Goal: Information Seeking & Learning: Learn about a topic

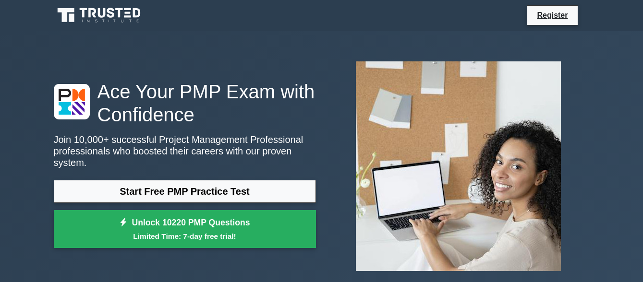
click at [153, 188] on link "Start Free PMP Practice Test" at bounding box center [185, 191] width 262 height 23
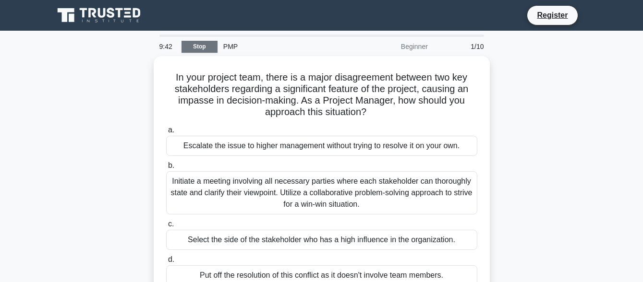
click at [191, 46] on link "Stop" at bounding box center [199, 47] width 36 height 12
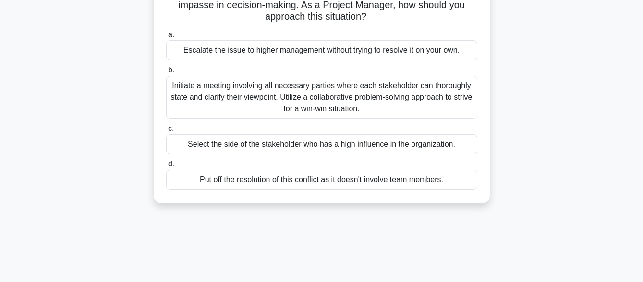
scroll to position [96, 0]
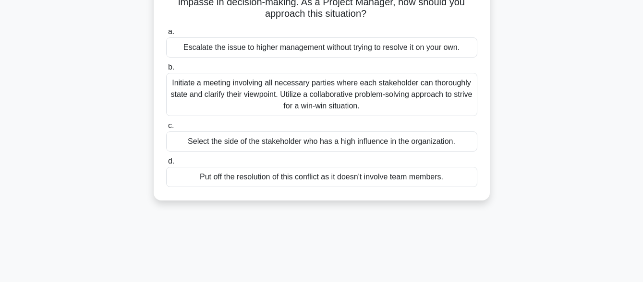
click at [228, 94] on div "Initiate a meeting involving all necessary parties where each stakeholder can t…" at bounding box center [321, 94] width 311 height 43
click at [166, 71] on input "b. Initiate a meeting involving all necessary parties where each stakeholder ca…" at bounding box center [166, 67] width 0 height 6
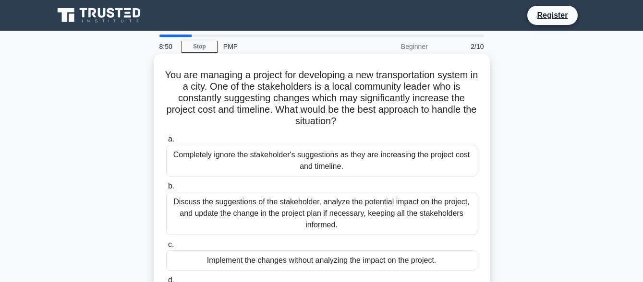
scroll to position [48, 0]
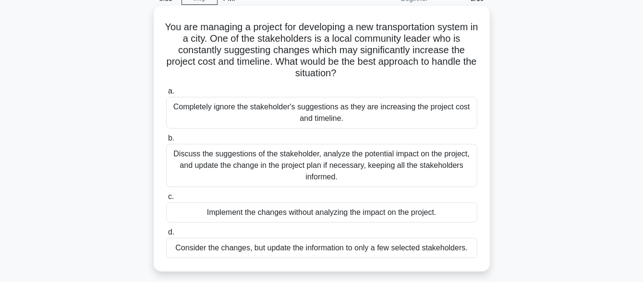
click at [290, 166] on div "Discuss the suggestions of the stakeholder, analyze the potential impact on the…" at bounding box center [321, 165] width 311 height 43
click at [166, 142] on input "b. Discuss the suggestions of the stakeholder, analyze the potential impact on …" at bounding box center [166, 138] width 0 height 6
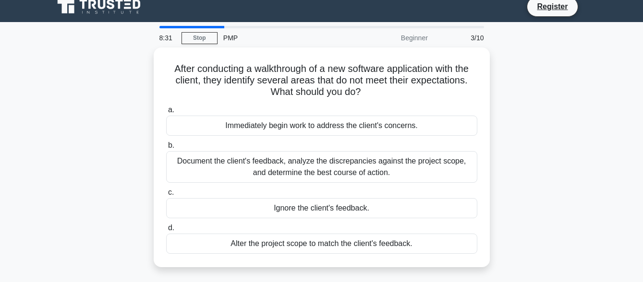
scroll to position [0, 0]
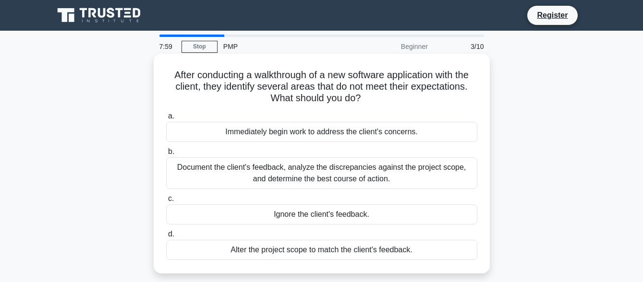
click at [222, 178] on div "Document the client's feedback, analyze the discrepancies against the project s…" at bounding box center [321, 173] width 311 height 32
click at [166, 155] on input "b. Document the client's feedback, analyze the discrepancies against the projec…" at bounding box center [166, 152] width 0 height 6
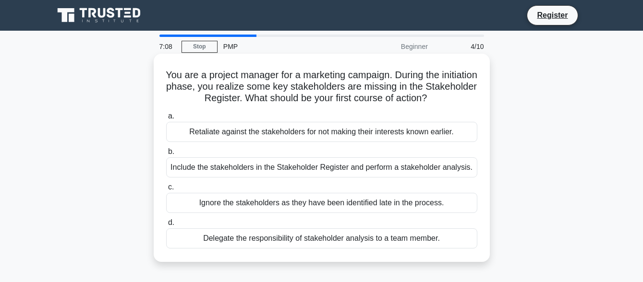
click at [215, 241] on div "Delegate the responsibility of stakeholder analysis to a team member." at bounding box center [321, 238] width 311 height 20
click at [166, 226] on input "d. Delegate the responsibility of stakeholder analysis to a team member." at bounding box center [166, 223] width 0 height 6
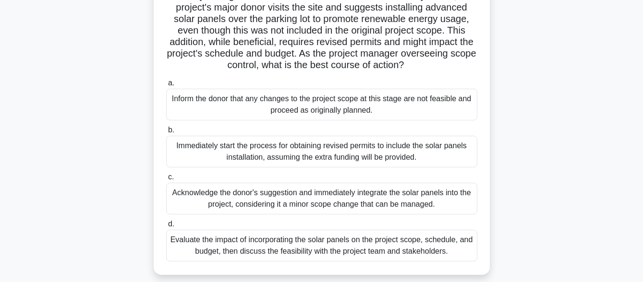
scroll to position [96, 0]
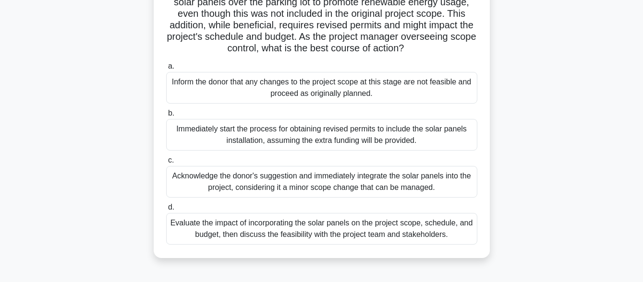
click at [236, 245] on div "Evaluate the impact of incorporating the solar panels on the project scope, sch…" at bounding box center [321, 229] width 311 height 32
click at [166, 211] on input "d. Evaluate the impact of incorporating the solar panels on the project scope, …" at bounding box center [166, 207] width 0 height 6
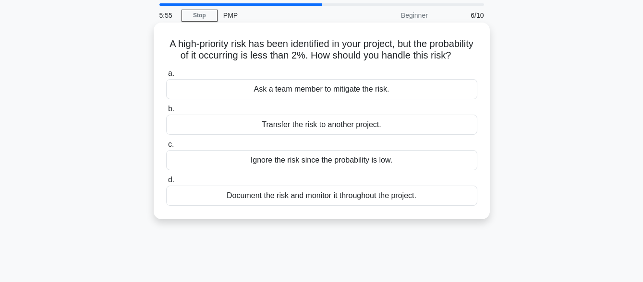
scroll to position [48, 0]
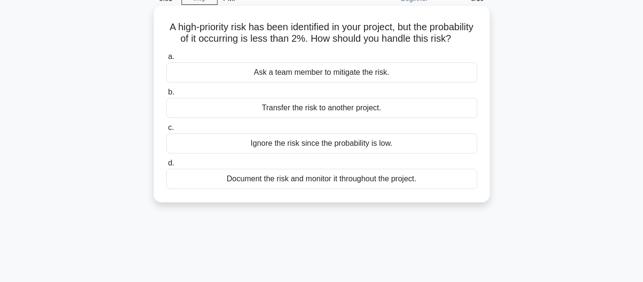
click at [230, 189] on div "Document the risk and monitor it throughout the project." at bounding box center [321, 179] width 311 height 20
click at [166, 167] on input "d. Document the risk and monitor it throughout the project." at bounding box center [166, 163] width 0 height 6
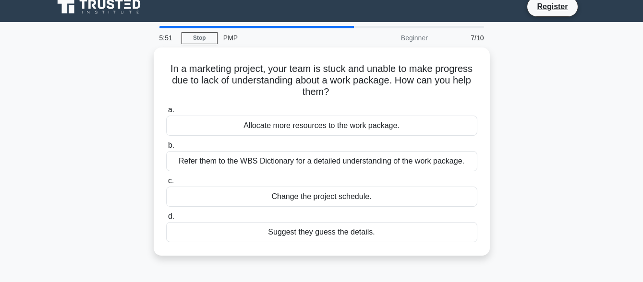
scroll to position [0, 0]
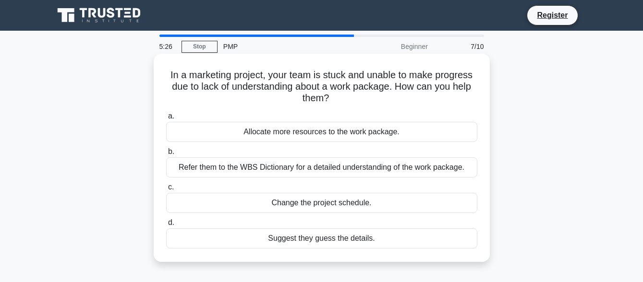
click at [237, 167] on div "Refer them to the WBS Dictionary for a detailed understanding of the work packa…" at bounding box center [321, 167] width 311 height 20
click at [166, 155] on input "b. Refer them to the WBS Dictionary for a detailed understanding of the work pa…" at bounding box center [166, 152] width 0 height 6
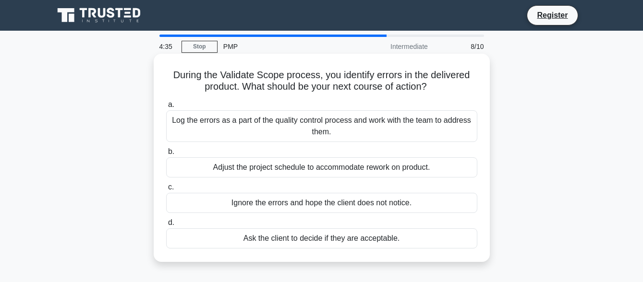
click at [253, 129] on div "Log the errors as a part of the quality control process and work with the team …" at bounding box center [321, 126] width 311 height 32
click at [166, 108] on input "a. Log the errors as a part of the quality control process and work with the te…" at bounding box center [166, 105] width 0 height 6
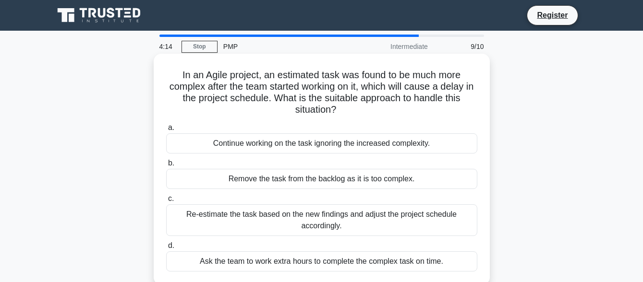
drag, startPoint x: 182, startPoint y: 136, endPoint x: 168, endPoint y: 167, distance: 33.3
click at [169, 166] on div "a. Continue working on the task ignoring the increased complexity. b. Remove th…" at bounding box center [321, 197] width 323 height 154
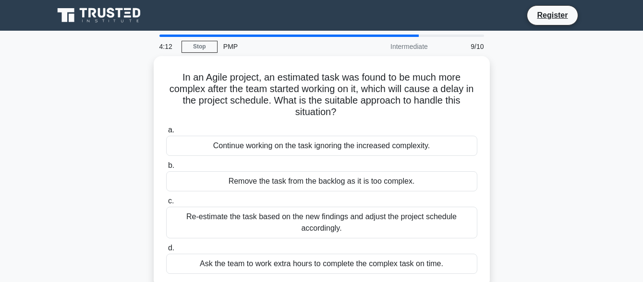
click at [121, 166] on div "In an Agile project, an estimated task was found to be much more complex after …" at bounding box center [321, 177] width 547 height 243
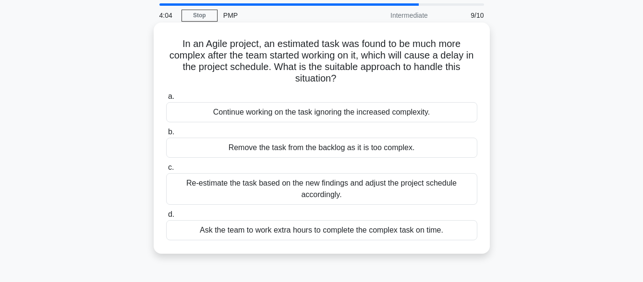
scroll to position [48, 0]
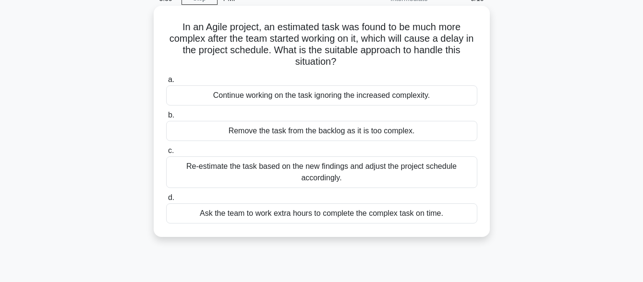
click at [230, 169] on div "Re-estimate the task based on the new findings and adjust the project schedule …" at bounding box center [321, 172] width 311 height 32
click at [166, 154] on input "c. Re-estimate the task based on the new findings and adjust the project schedu…" at bounding box center [166, 151] width 0 height 6
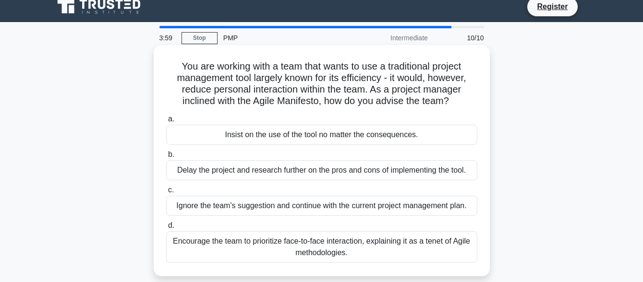
scroll to position [0, 0]
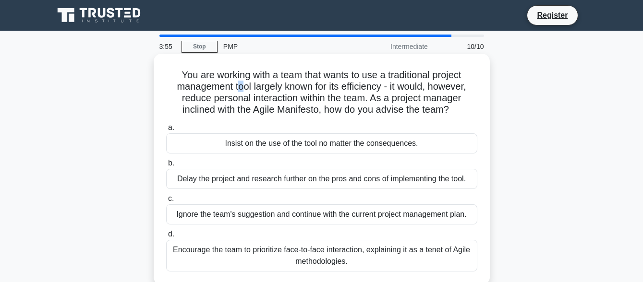
drag, startPoint x: 234, startPoint y: 89, endPoint x: 240, endPoint y: 89, distance: 6.7
click at [240, 89] on h5 "You are working with a team that wants to use a traditional project management …" at bounding box center [321, 92] width 313 height 47
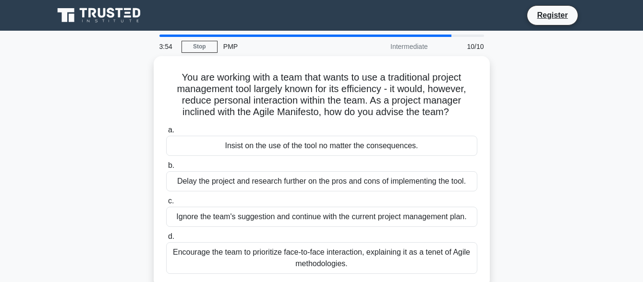
click at [64, 82] on div "You are working with a team that wants to use a traditional project management …" at bounding box center [321, 177] width 547 height 243
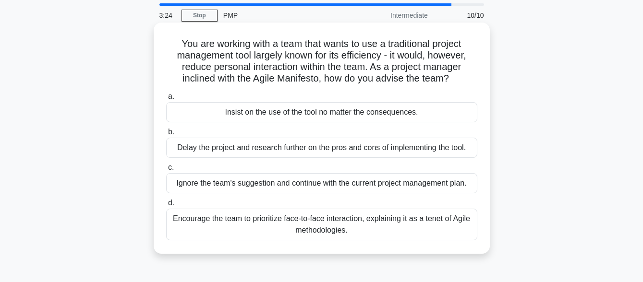
scroll to position [48, 0]
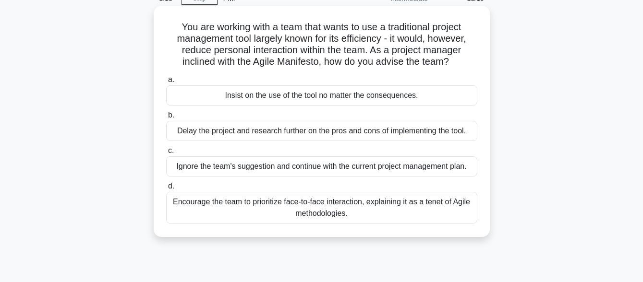
click at [207, 204] on div "Encourage the team to prioritize face-to-face interaction, explaining it as a t…" at bounding box center [321, 208] width 311 height 32
click at [166, 190] on input "d. Encourage the team to prioritize face-to-face interaction, explaining it as …" at bounding box center [166, 186] width 0 height 6
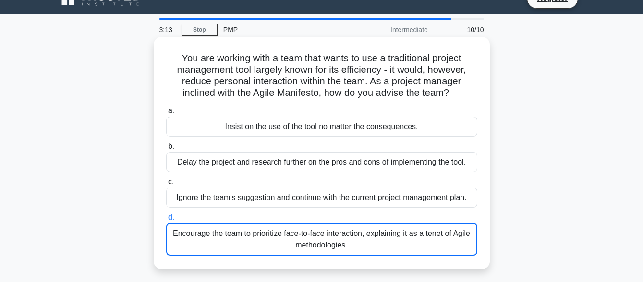
scroll to position [0, 0]
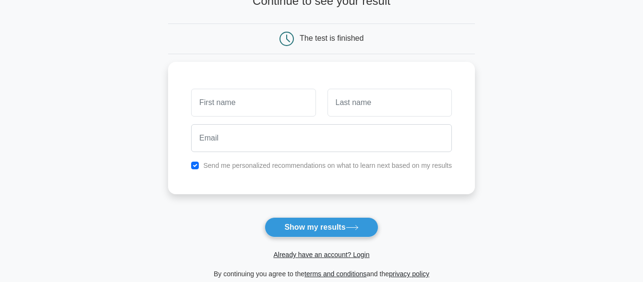
scroll to position [96, 0]
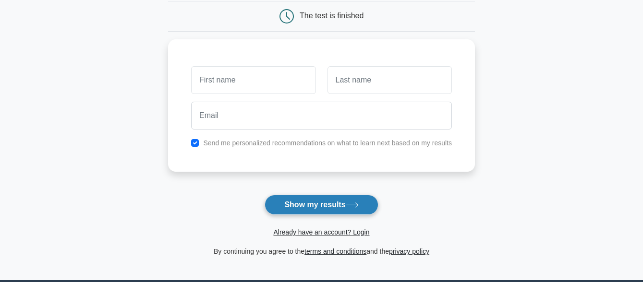
click at [353, 203] on button "Show my results" at bounding box center [320, 205] width 113 height 20
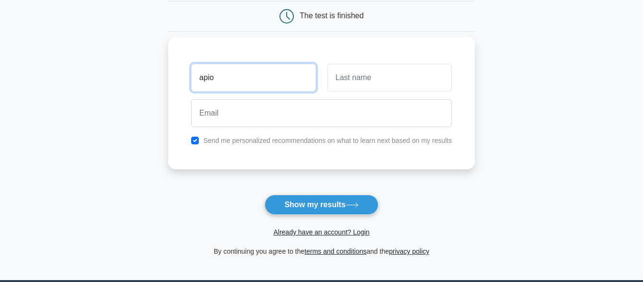
type input "apio"
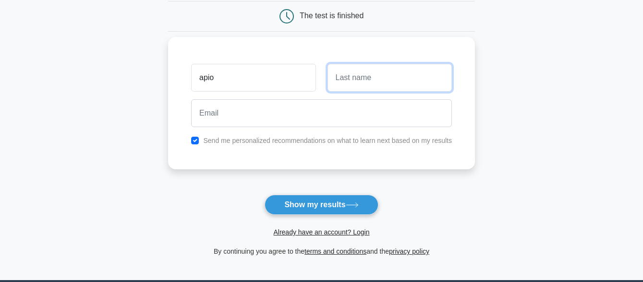
drag, startPoint x: 365, startPoint y: 81, endPoint x: 353, endPoint y: 80, distance: 11.6
click at [363, 81] on input "text" at bounding box center [389, 78] width 124 height 28
type input "priscillah"
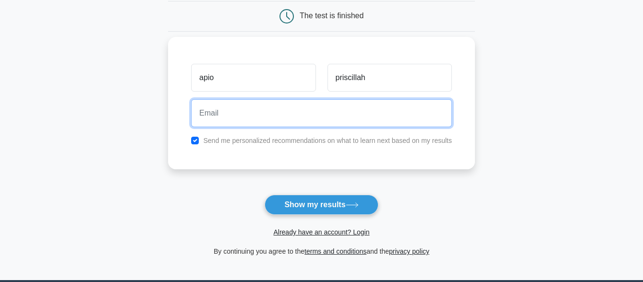
click at [203, 113] on input "email" at bounding box center [321, 113] width 261 height 28
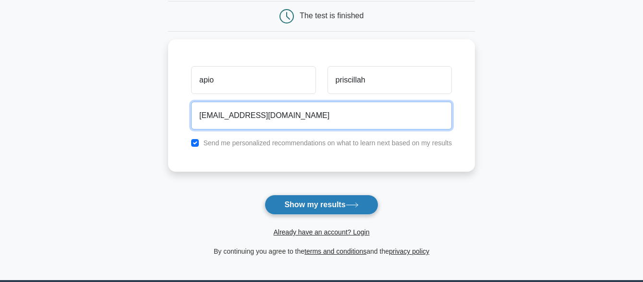
type input "prisciunderwood@gmail.com"
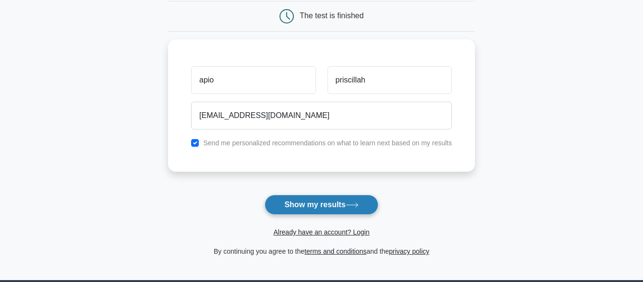
click at [319, 206] on button "Show my results" at bounding box center [320, 205] width 113 height 20
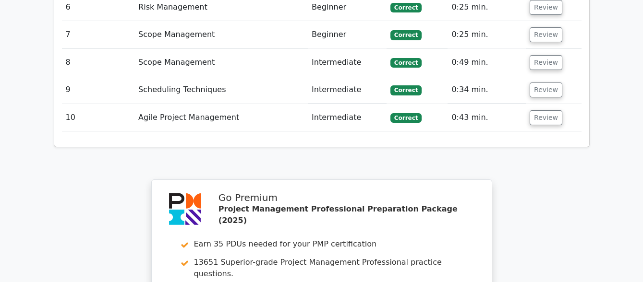
scroll to position [1430, 0]
